Goal: Task Accomplishment & Management: Manage account settings

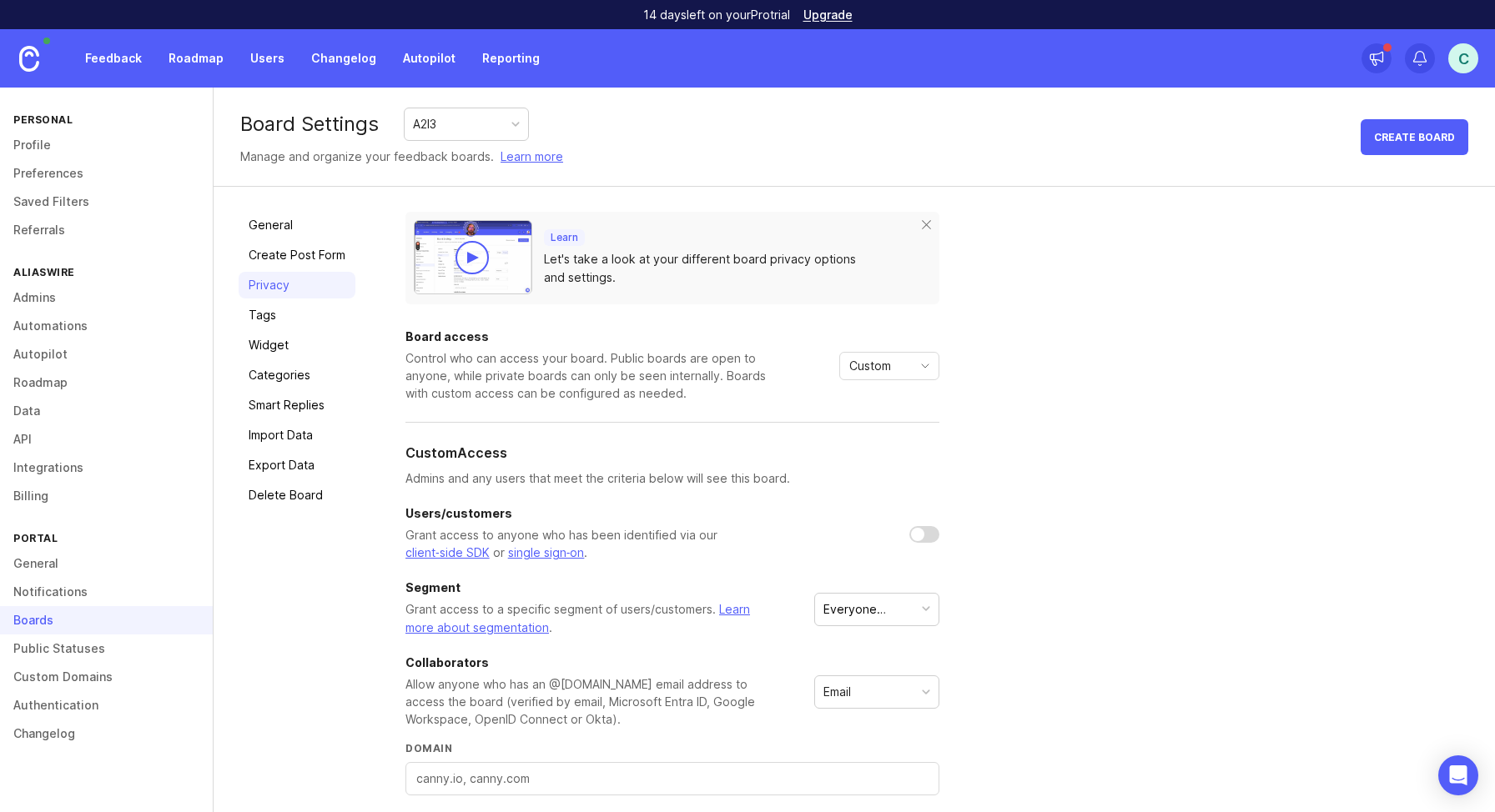
scroll to position [253, 0]
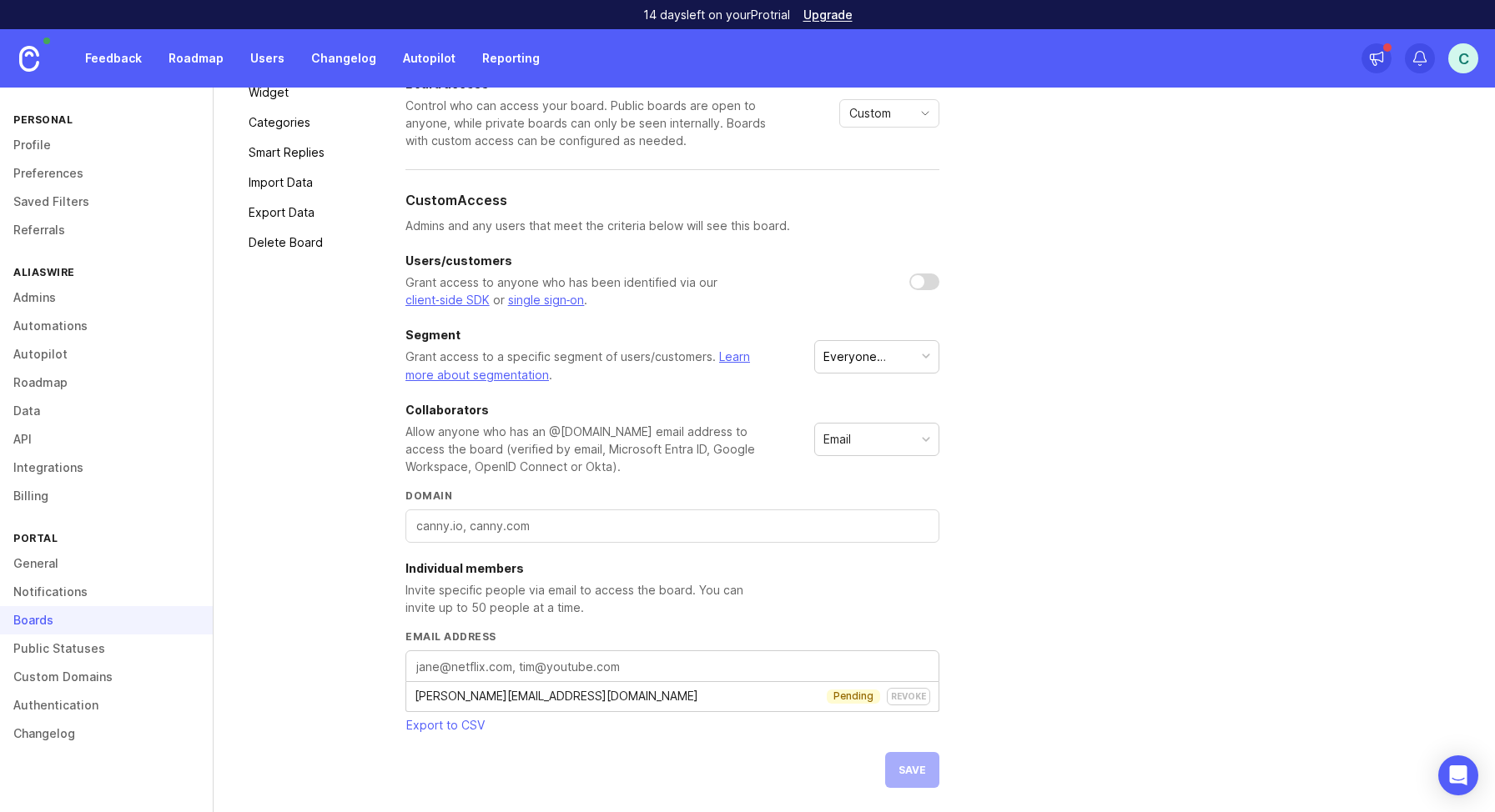
click at [1465, 64] on div "C" at bounding box center [1463, 58] width 30 height 30
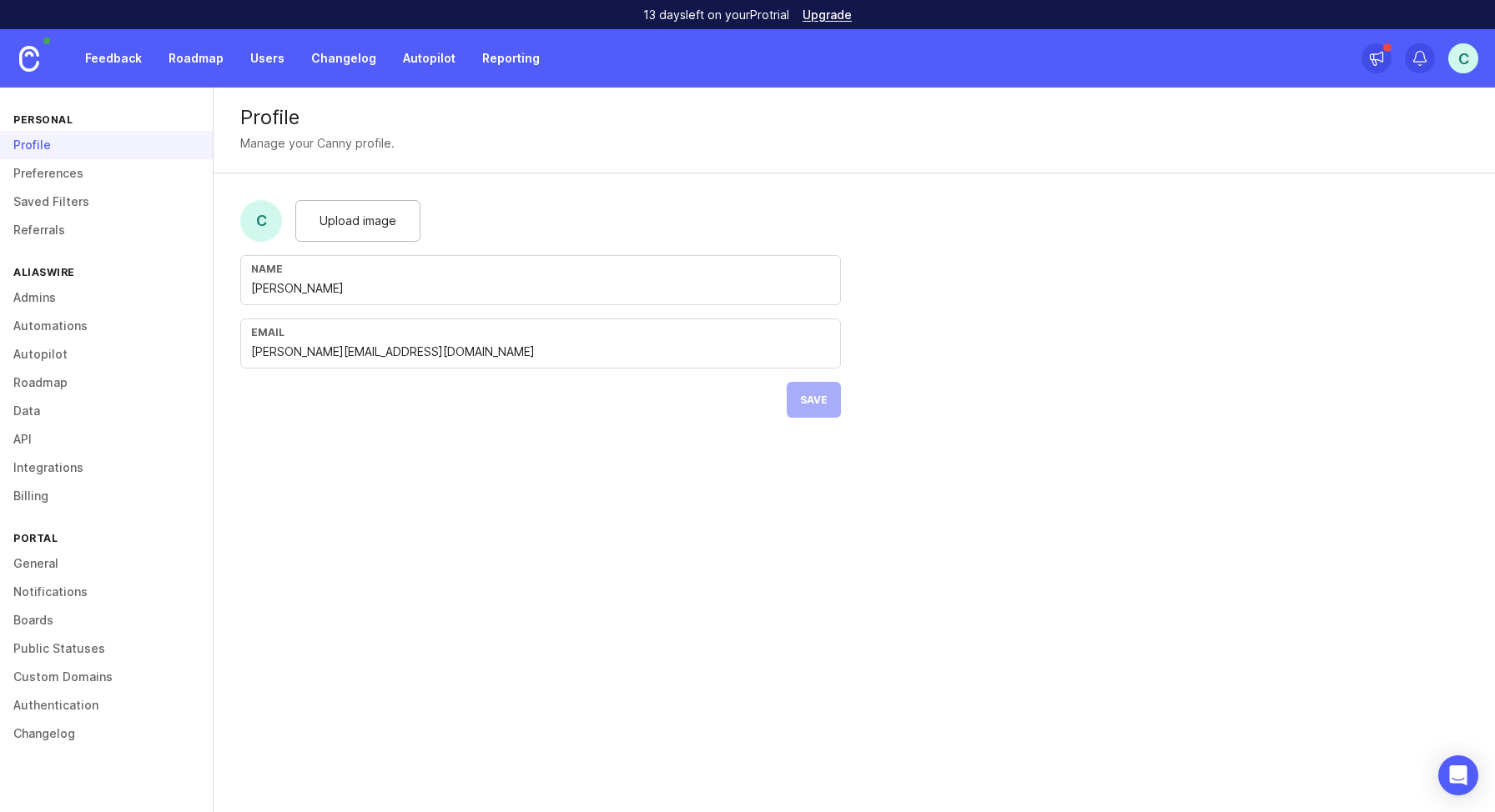
click at [48, 498] on link "Billing" at bounding box center [106, 496] width 212 height 28
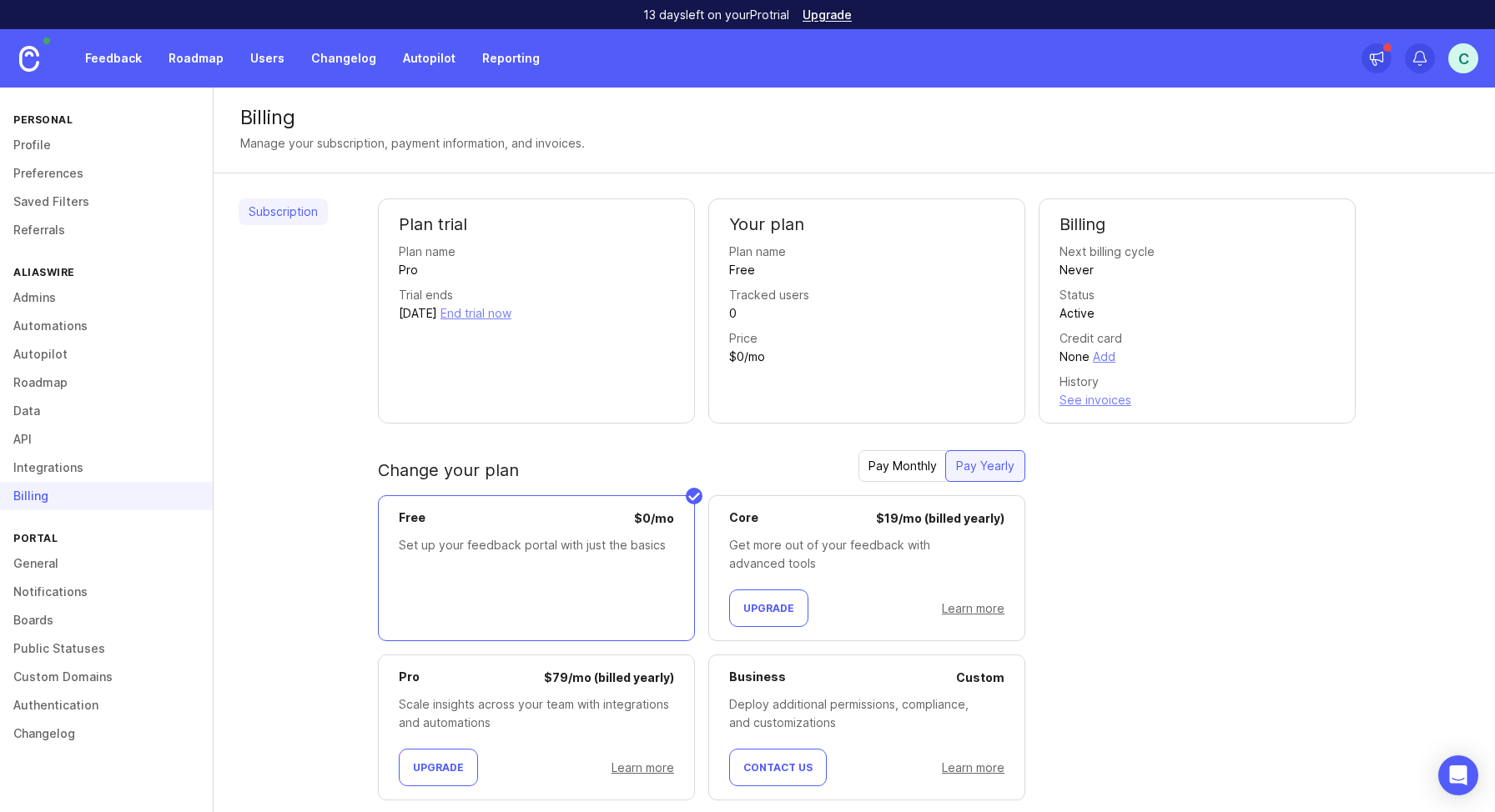
click at [511, 313] on button "End trial now" at bounding box center [475, 313] width 71 height 19
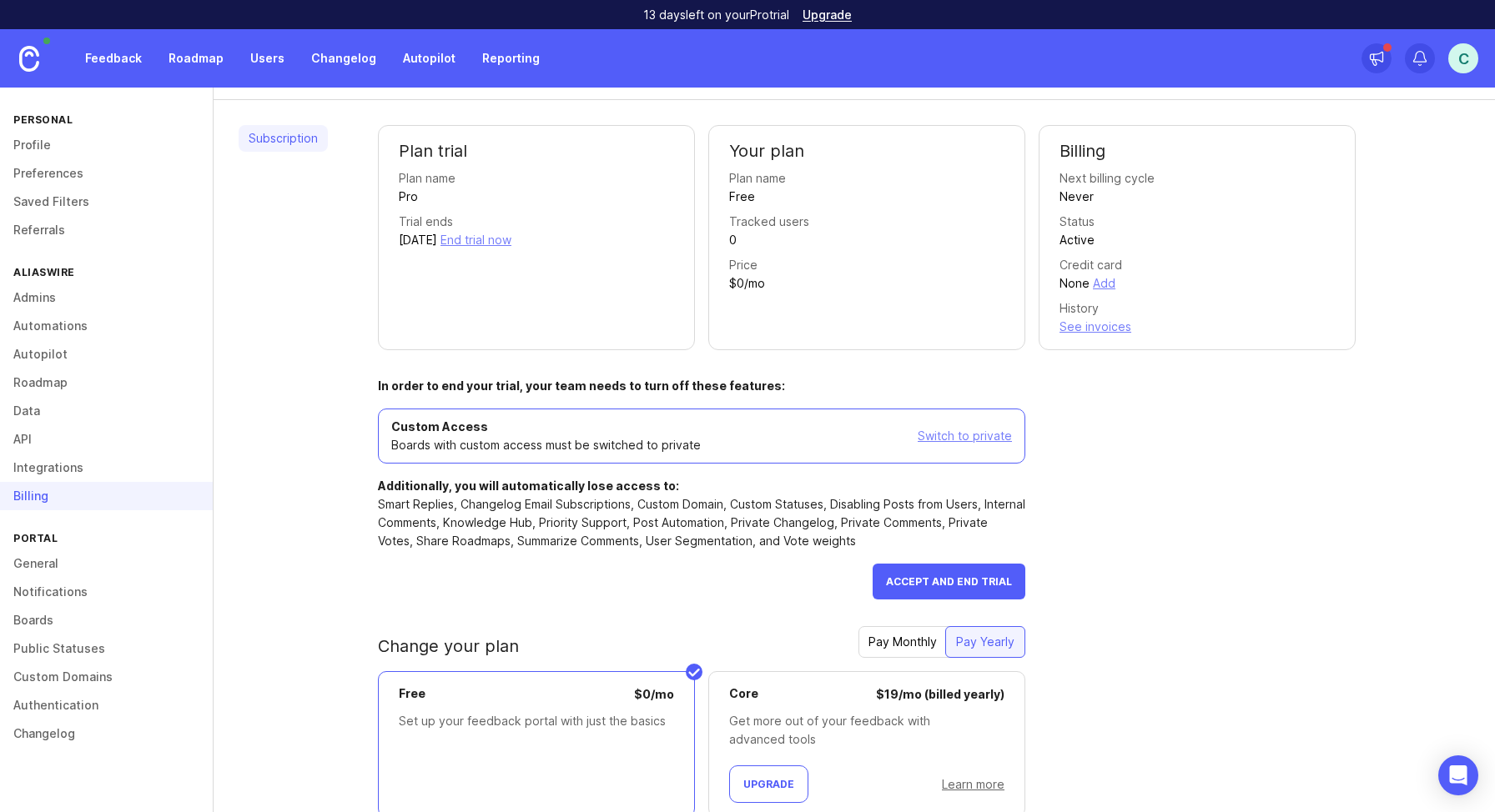
scroll to position [66, 0]
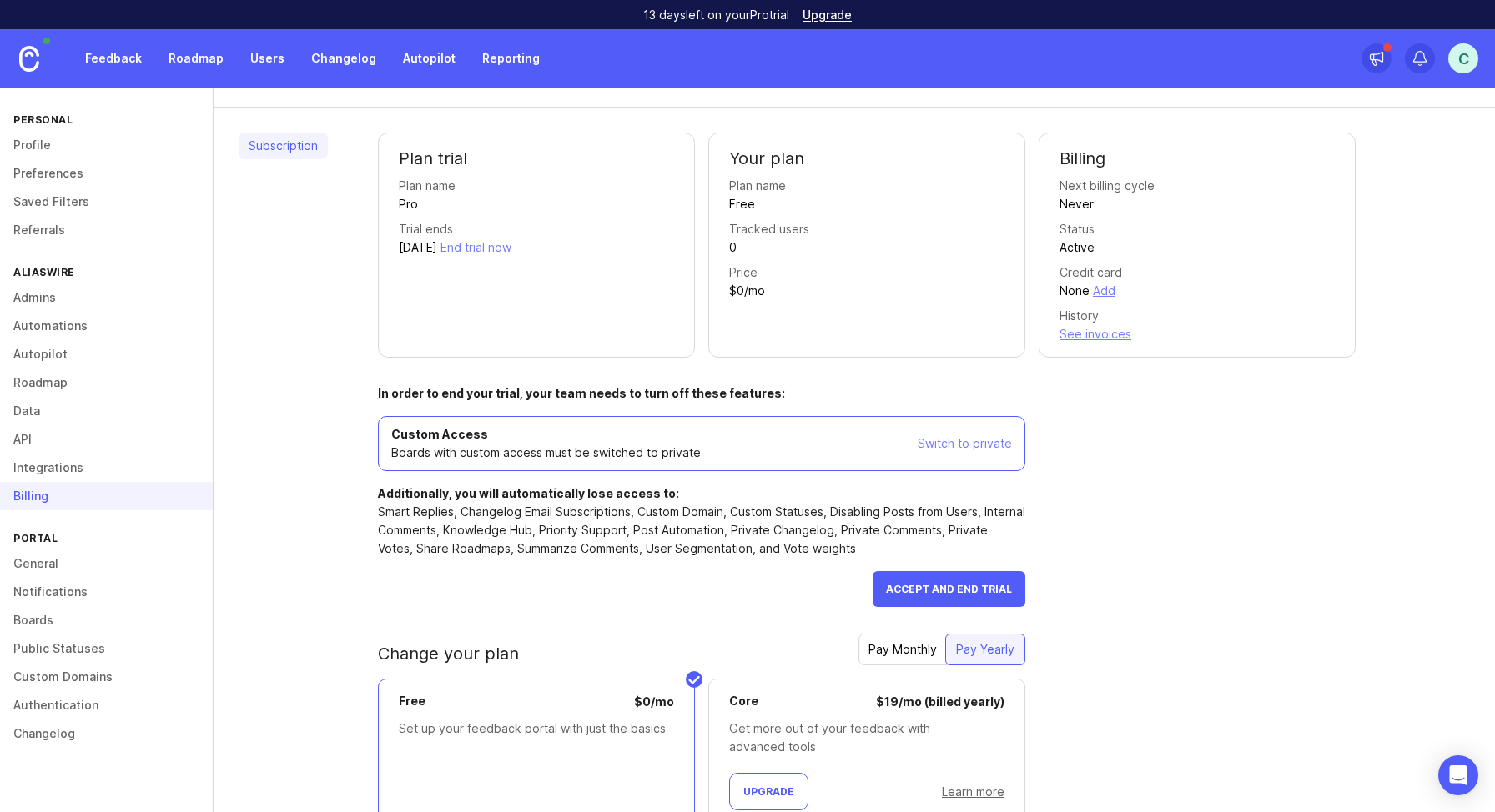
click at [971, 440] on div "Switch to private" at bounding box center [964, 444] width 94 height 19
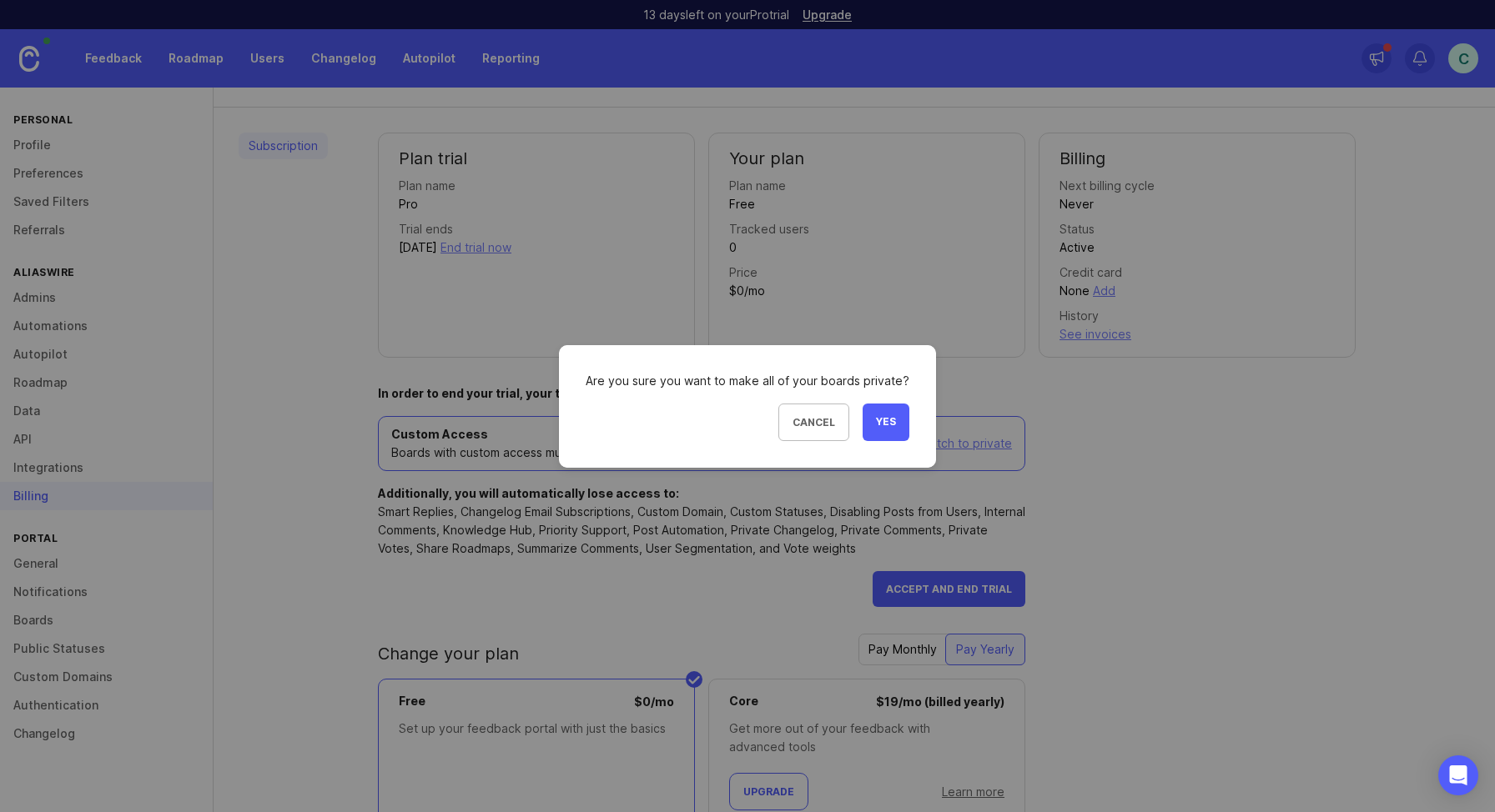
click at [883, 420] on span "Yes" at bounding box center [886, 422] width 20 height 14
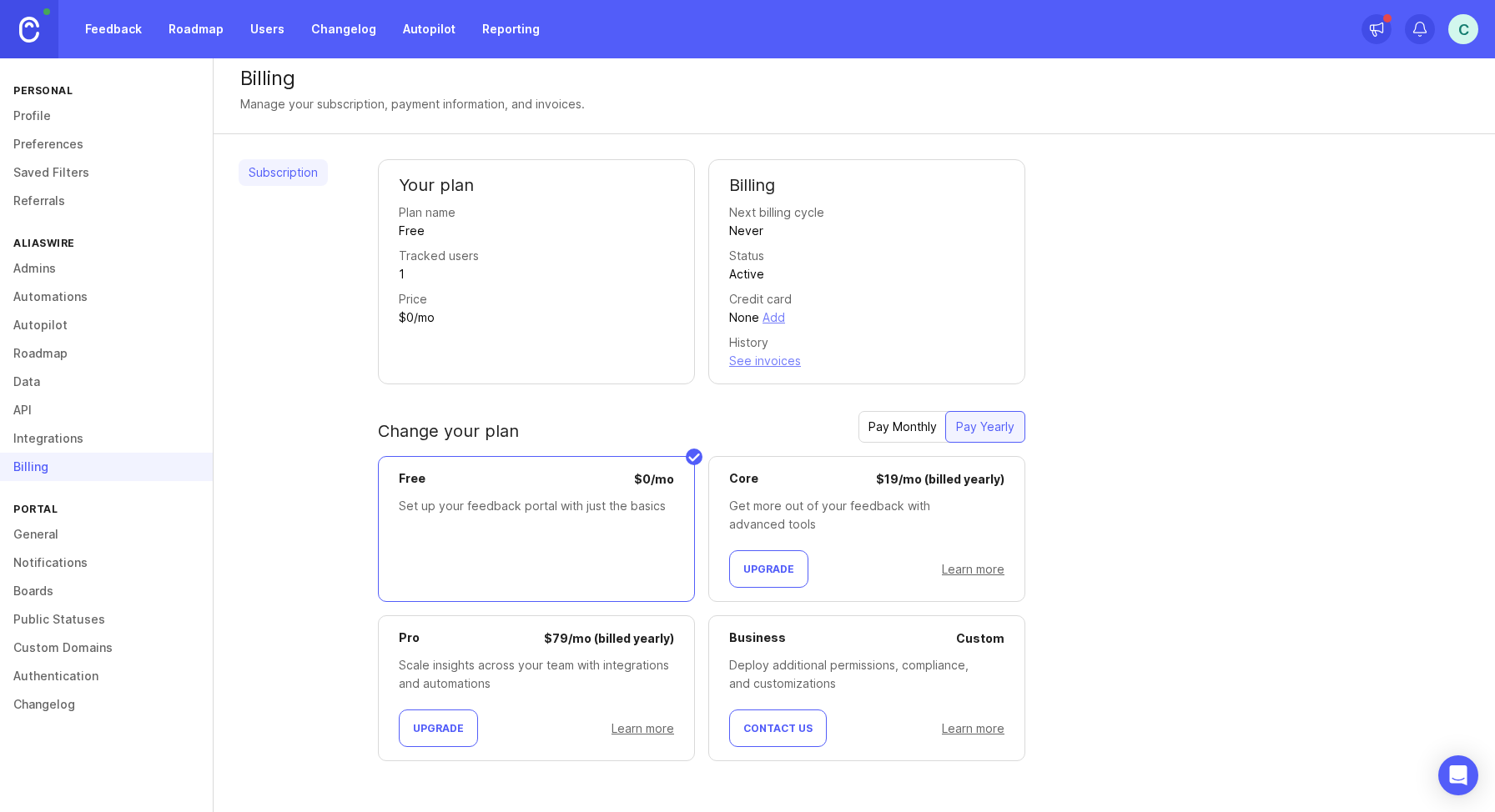
scroll to position [0, 0]
